Goal: Transaction & Acquisition: Purchase product/service

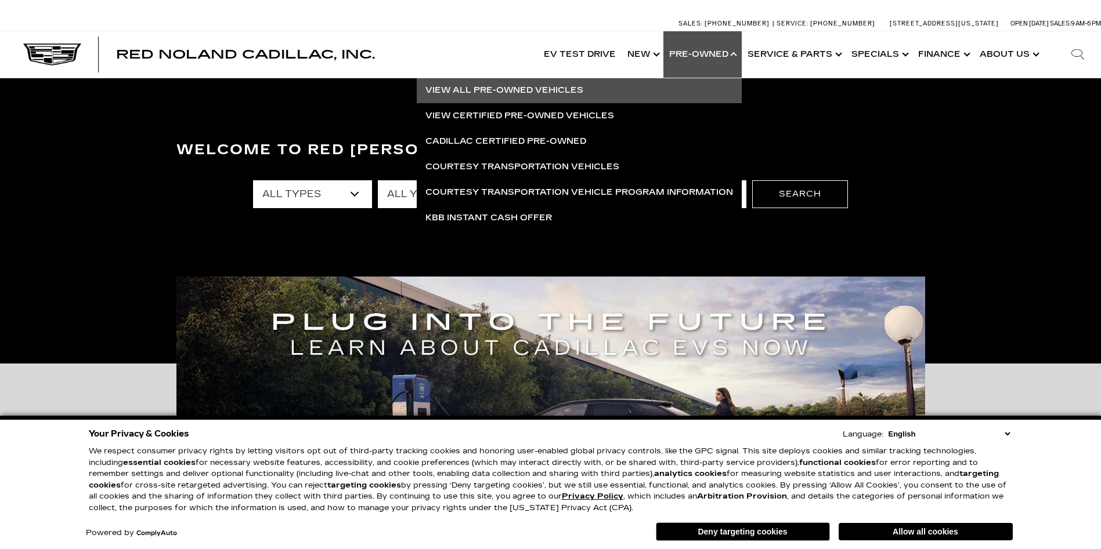
click at [497, 90] on link "View All Pre-Owned Vehicles" at bounding box center [579, 91] width 325 height 26
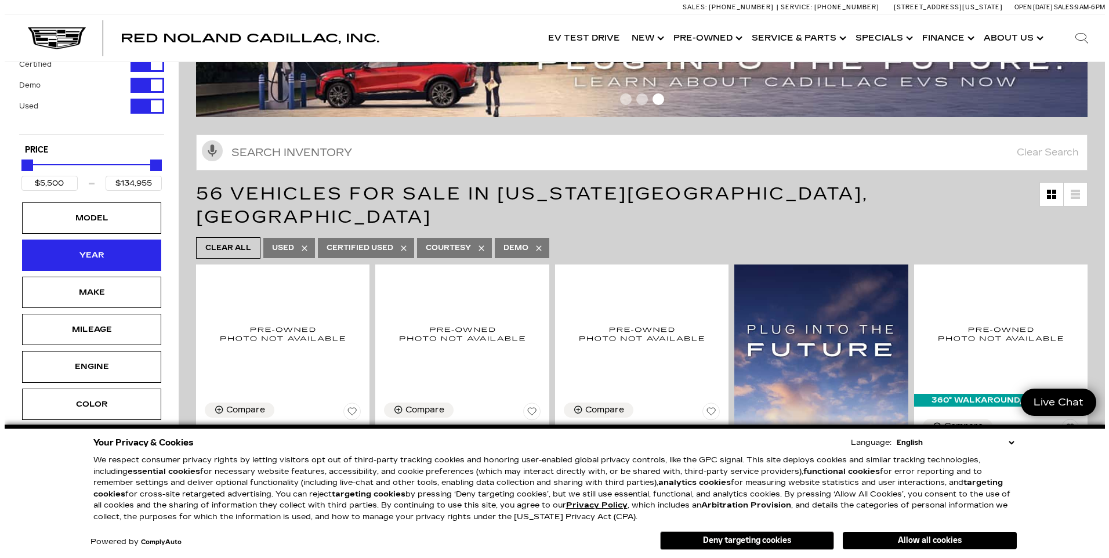
scroll to position [58, 0]
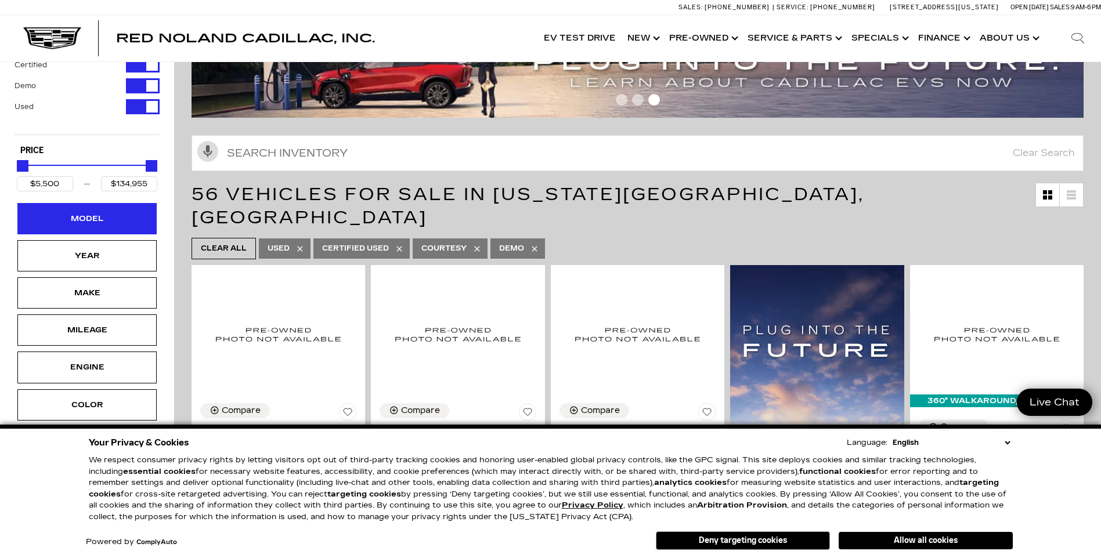
click at [125, 216] on div "Model" at bounding box center [86, 218] width 139 height 31
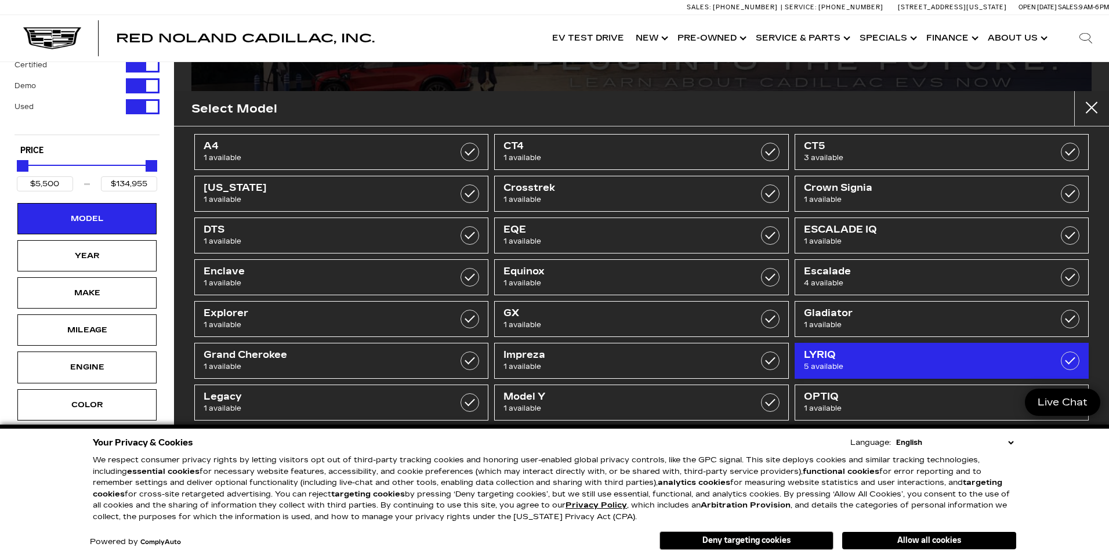
scroll to position [0, 0]
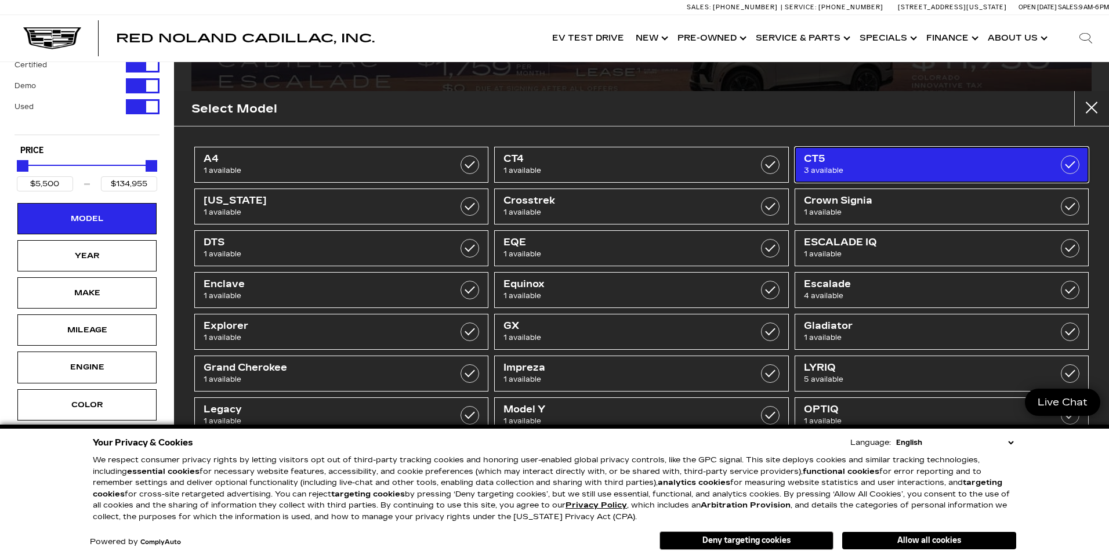
click at [1063, 166] on label at bounding box center [1070, 164] width 19 height 19
type input "$51,298"
type input "$59,774"
checkbox input "true"
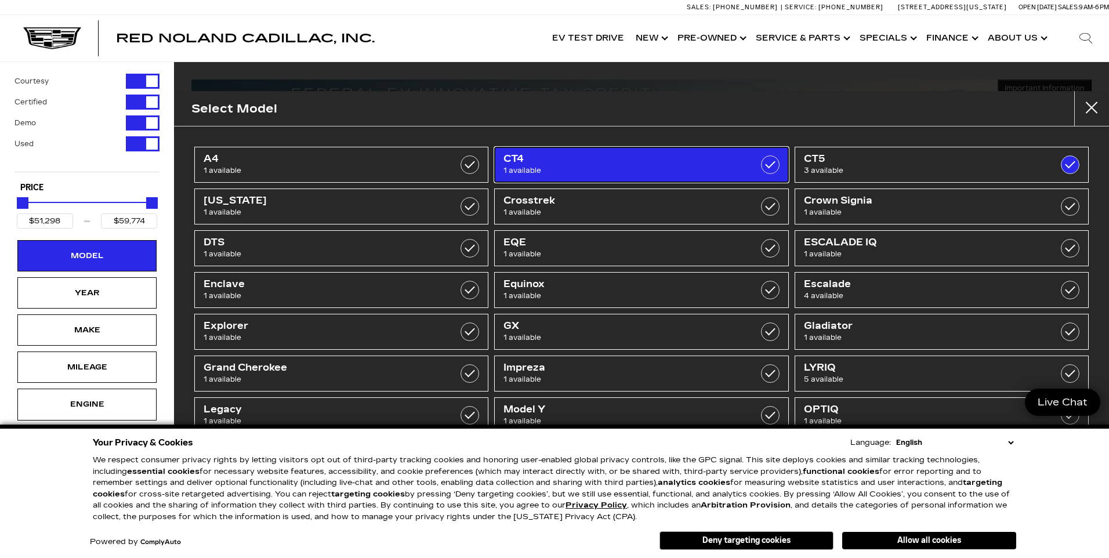
click at [761, 165] on label at bounding box center [770, 164] width 19 height 19
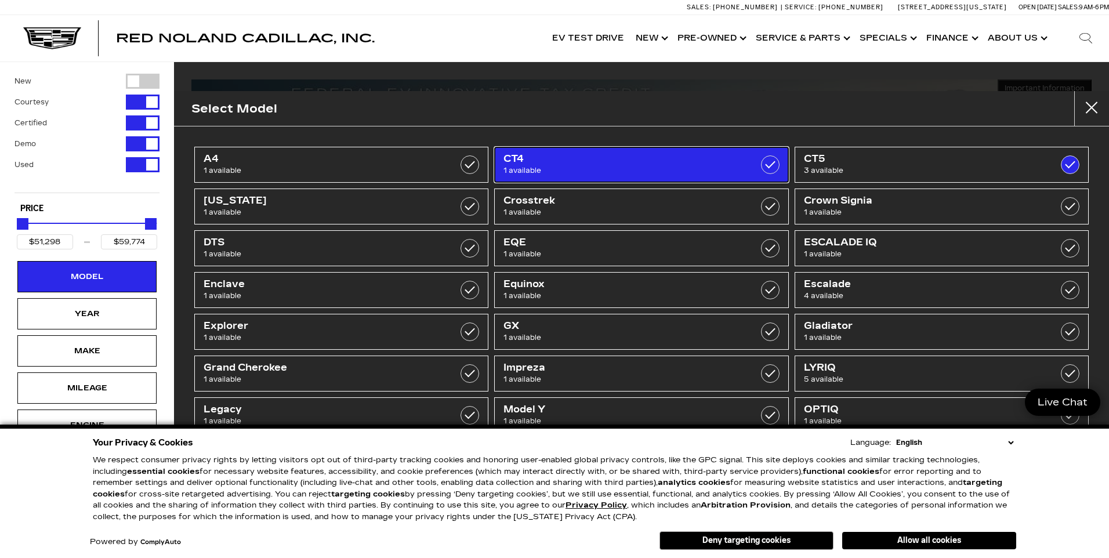
type input "$44,684"
checkbox input "true"
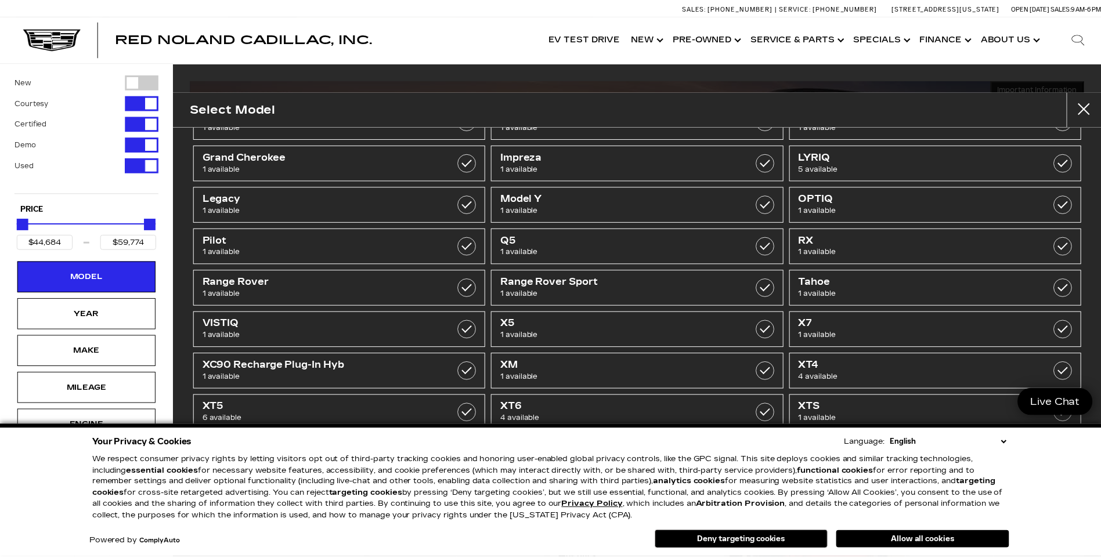
scroll to position [214, 0]
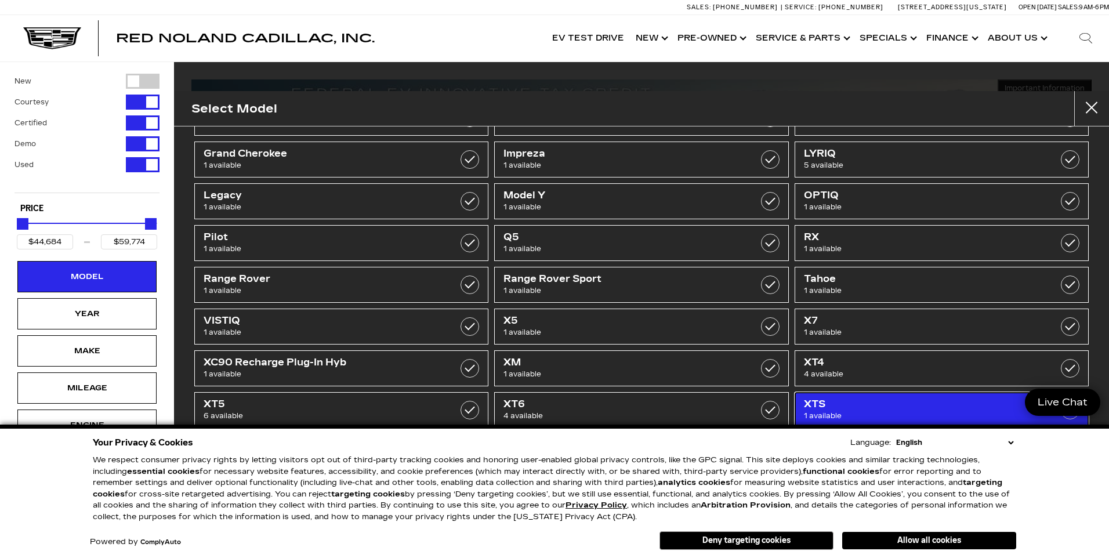
click at [810, 409] on span "XTS" at bounding box center [921, 405] width 234 height 12
type input "$9,500"
checkbox input "true"
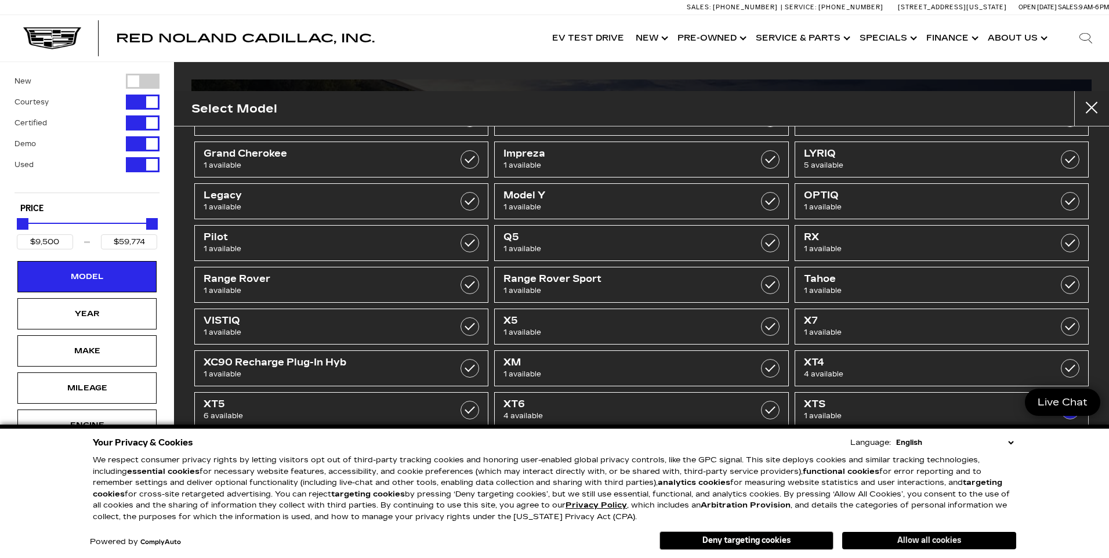
click at [958, 538] on button "Allow all cookies" at bounding box center [929, 540] width 174 height 17
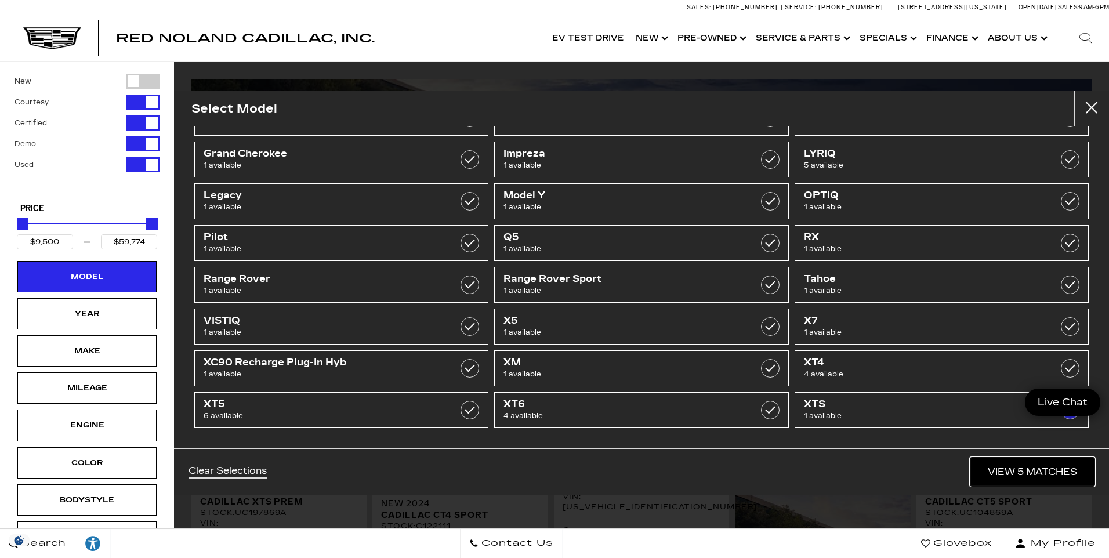
click at [1035, 473] on link "View 5 Matches" at bounding box center [1033, 472] width 124 height 28
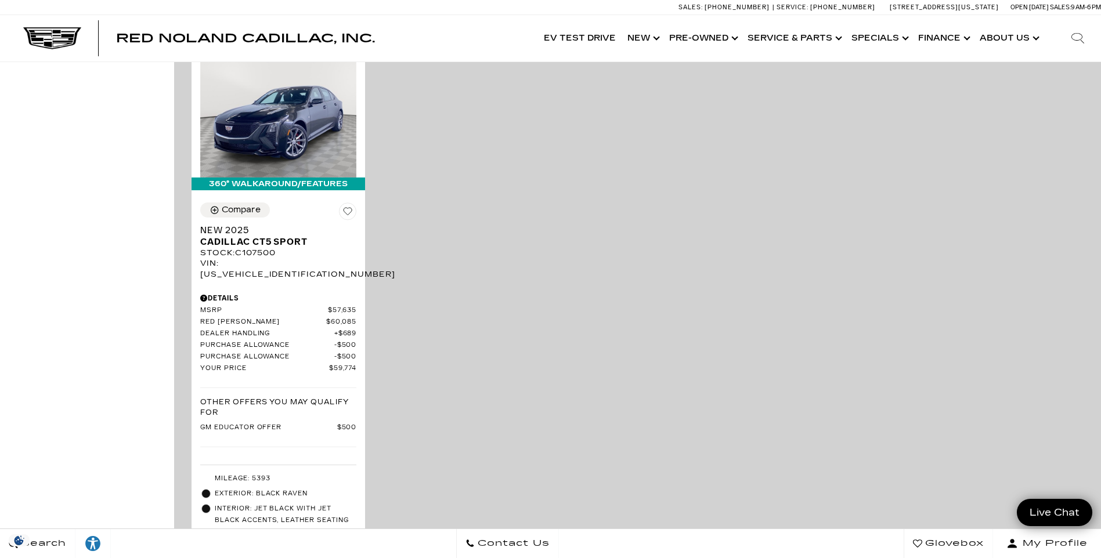
scroll to position [580, 0]
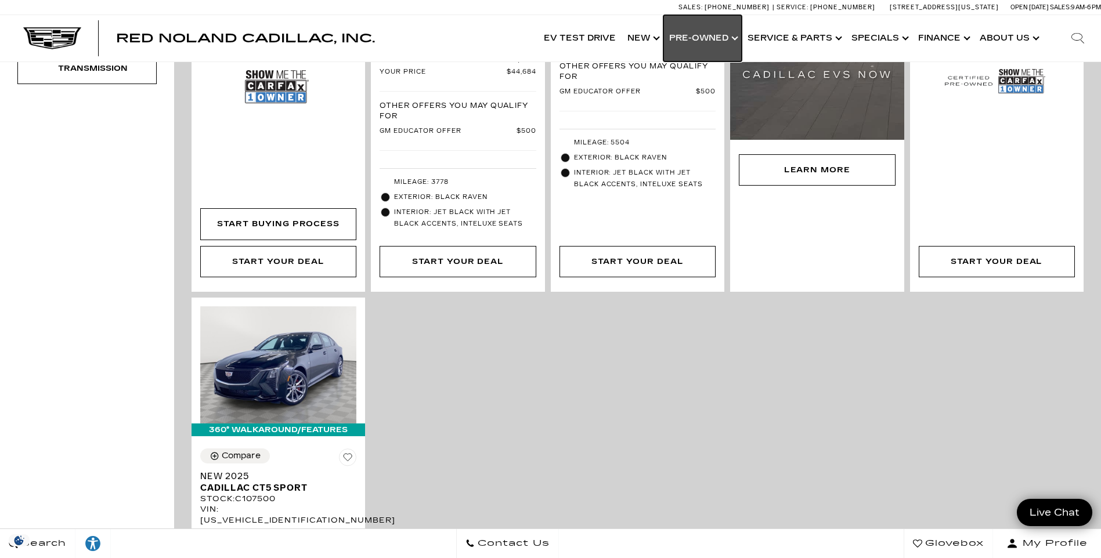
click at [727, 38] on link "Show Pre-Owned" at bounding box center [702, 38] width 78 height 46
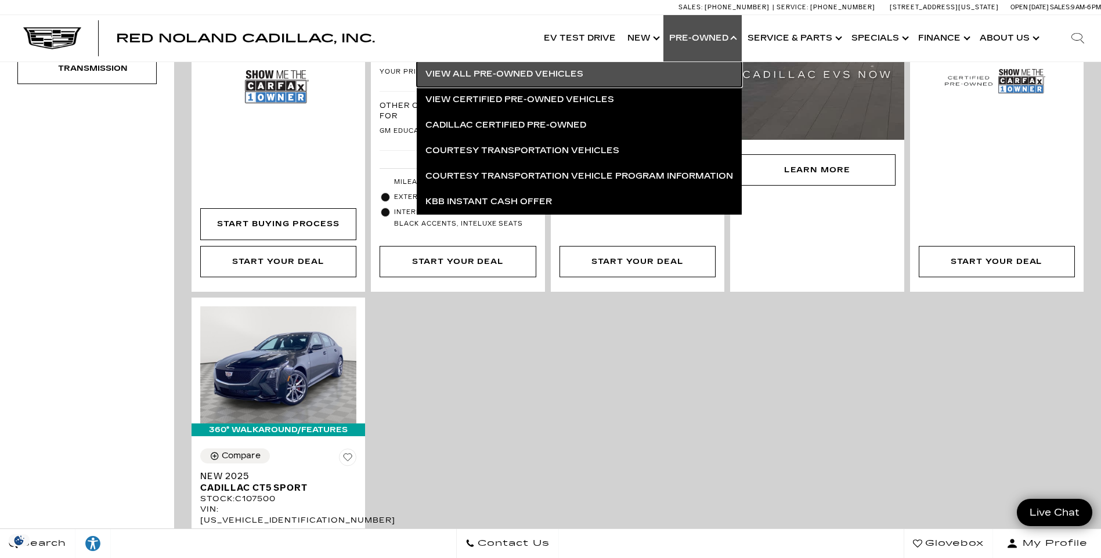
click at [492, 73] on link "View All Pre-Owned Vehicles" at bounding box center [579, 74] width 325 height 26
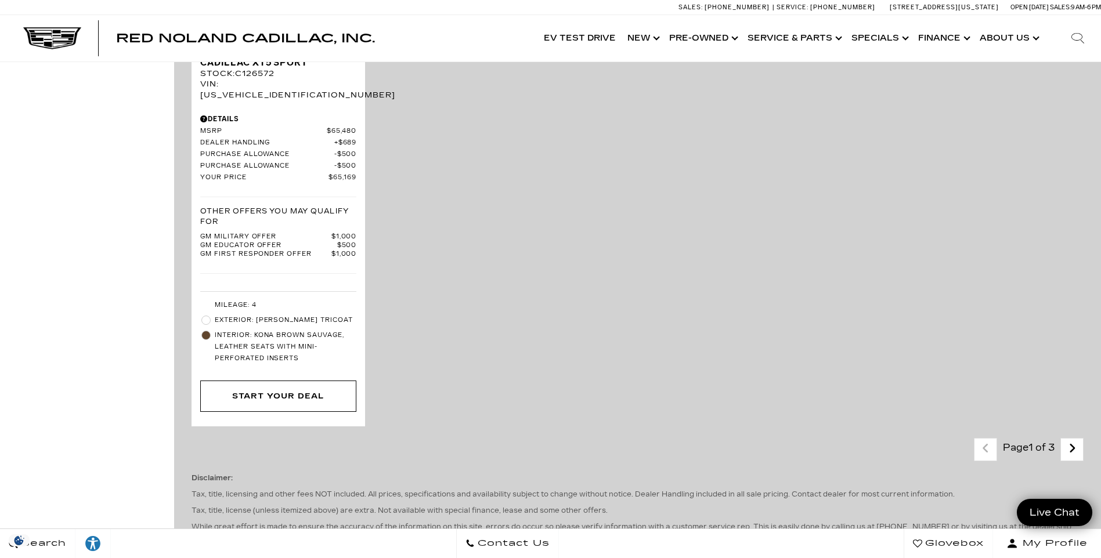
scroll to position [2785, 0]
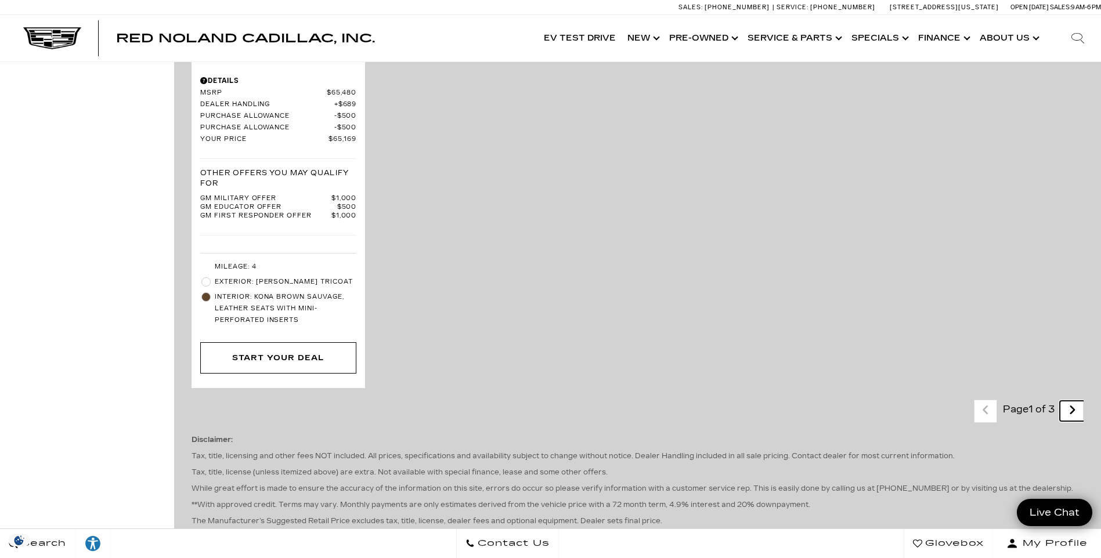
click at [1084, 401] on link "Next - Page" at bounding box center [1071, 411] width 25 height 20
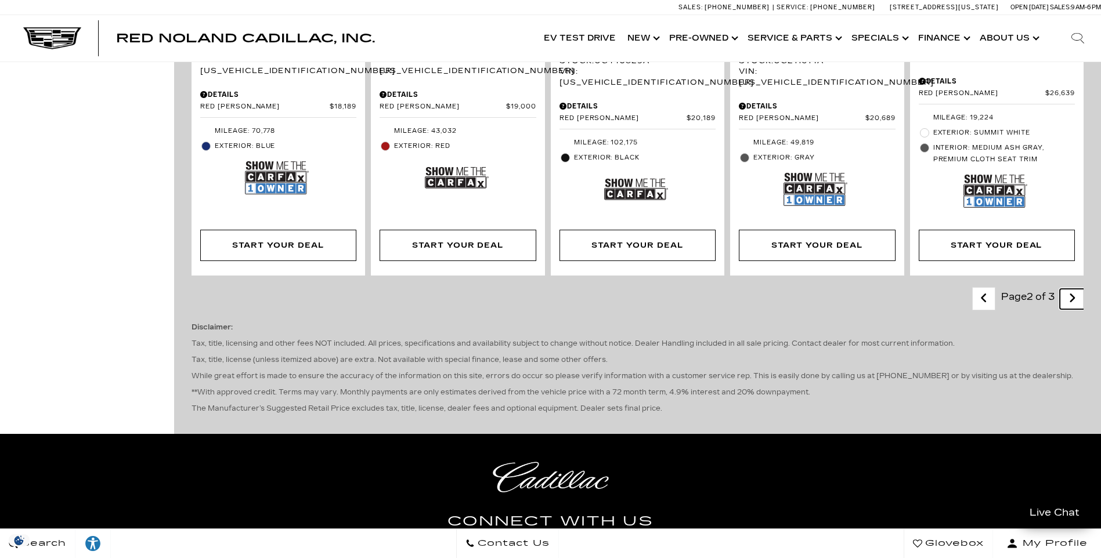
scroll to position [2205, 0]
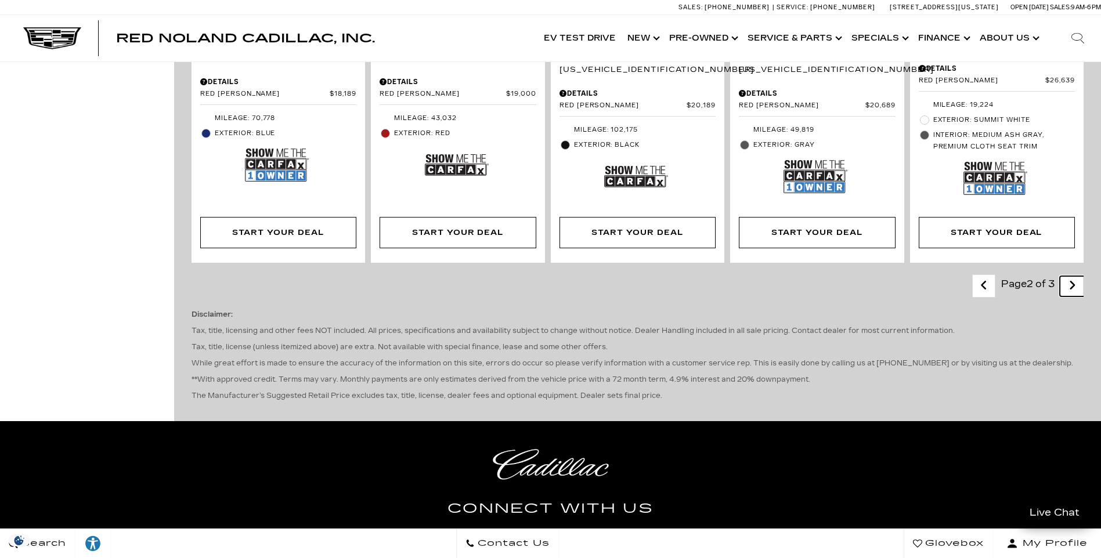
click at [1076, 276] on icon "next page" at bounding box center [1072, 285] width 8 height 19
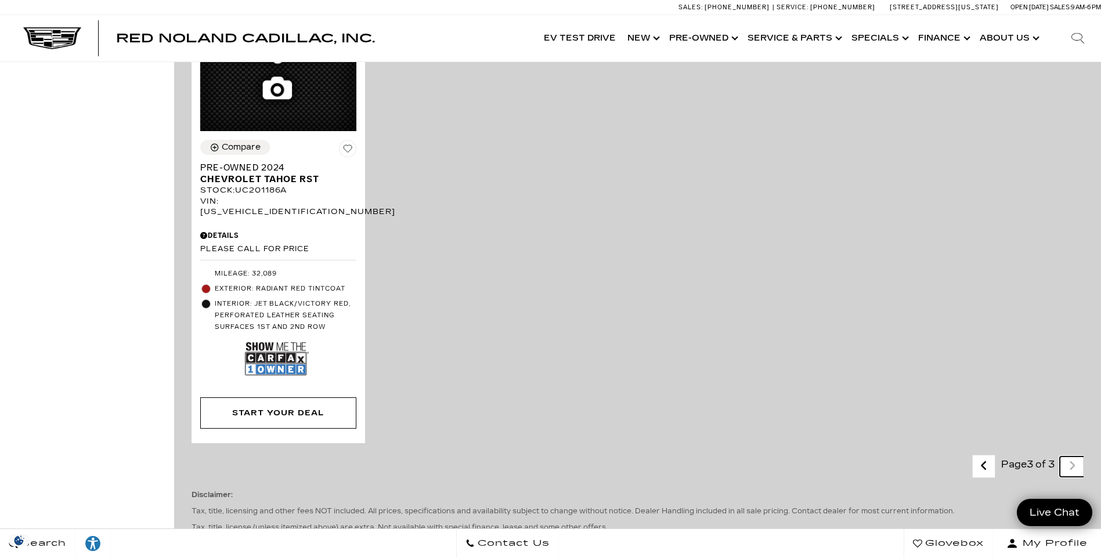
scroll to position [1740, 0]
